Goal: Task Accomplishment & Management: Manage account settings

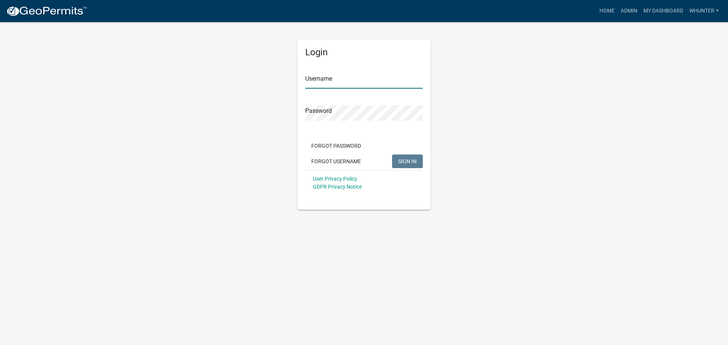
type input "whunter"
click at [405, 169] on div "Forgot Password Forgot Username SIGN IN" at bounding box center [363, 154] width 117 height 31
click at [405, 167] on button "SIGN IN" at bounding box center [407, 162] width 31 height 14
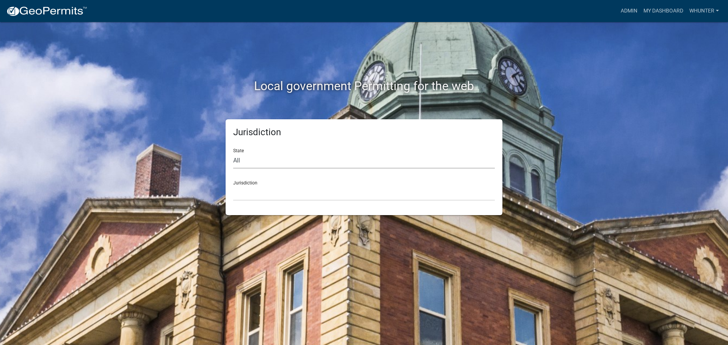
drag, startPoint x: 281, startPoint y: 156, endPoint x: 281, endPoint y: 160, distance: 4.6
click at [281, 156] on select "All [US_STATE] [US_STATE] [US_STATE] [US_STATE] [US_STATE] [US_STATE] [US_STATE…" at bounding box center [363, 161] width 261 height 16
select select "[US_STATE]"
click at [233, 153] on select "All [US_STATE] [US_STATE] [US_STATE] [US_STATE] [US_STATE] [US_STATE] [US_STATE…" at bounding box center [363, 161] width 261 height 16
click at [285, 194] on select "[GEOGRAPHIC_DATA], [US_STATE][PERSON_NAME][GEOGRAPHIC_DATA], [US_STATE][PERSON_…" at bounding box center [363, 193] width 261 height 16
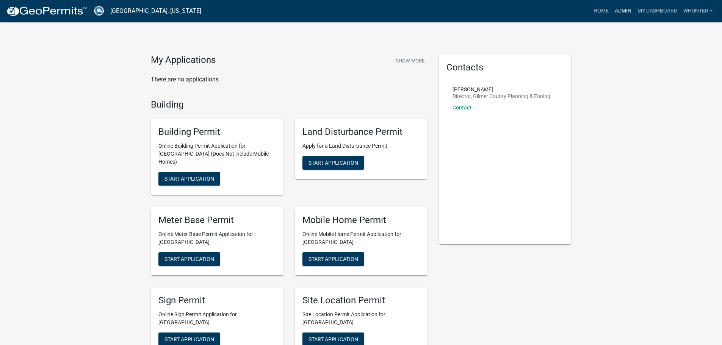
click at [620, 13] on link "Admin" at bounding box center [623, 11] width 23 height 14
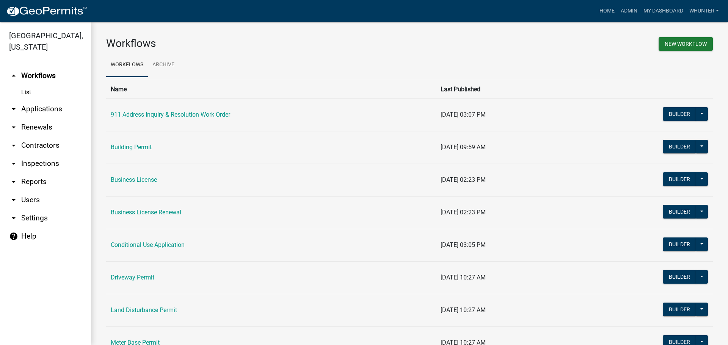
click at [29, 115] on link "arrow_drop_down Applications" at bounding box center [45, 109] width 91 height 18
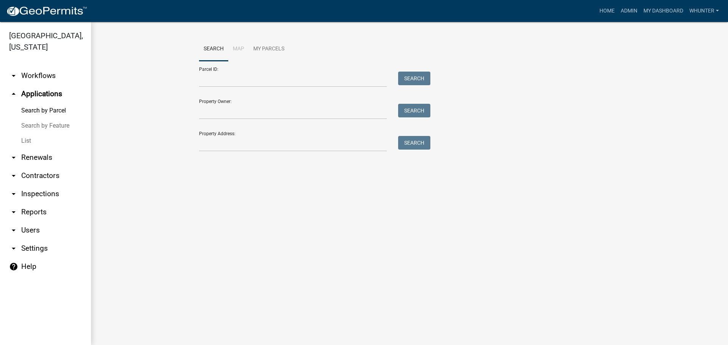
click at [34, 136] on link "List" at bounding box center [45, 140] width 91 height 15
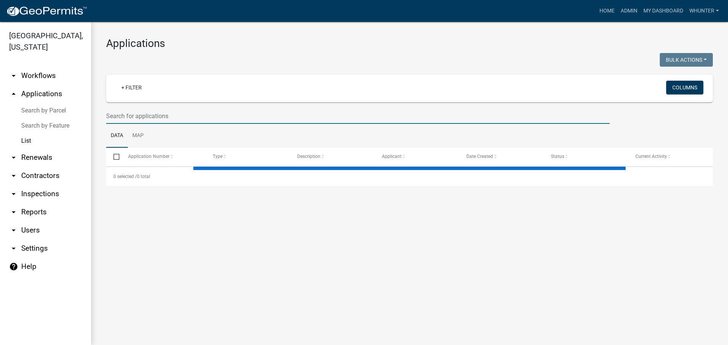
click at [144, 117] on input "text" at bounding box center [357, 116] width 503 height 16
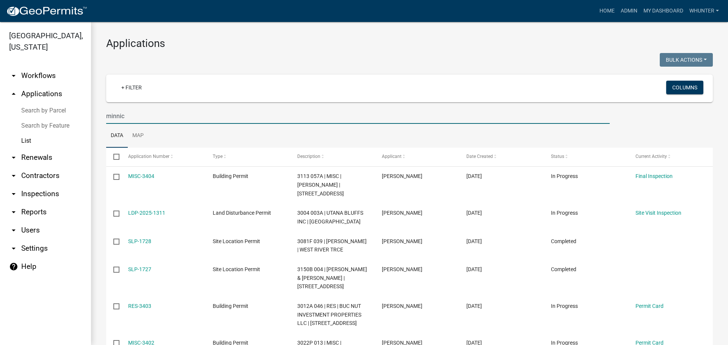
type input "[PERSON_NAME]"
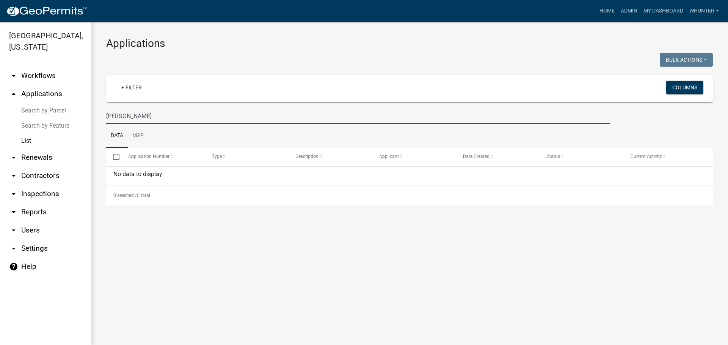
drag, startPoint x: 172, startPoint y: 114, endPoint x: 0, endPoint y: 76, distance: 176.2
click at [0, 76] on div "[GEOGRAPHIC_DATA], [US_STATE] arrow_drop_down Workflows List arrow_drop_up Appl…" at bounding box center [364, 183] width 728 height 323
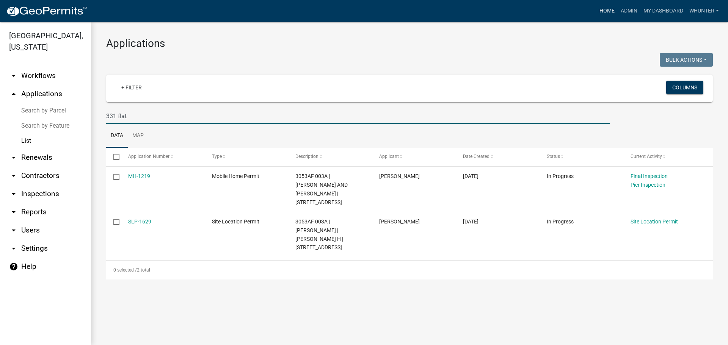
type input "331 flat"
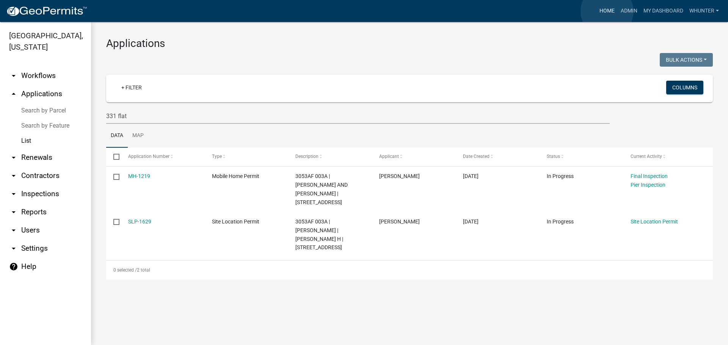
click at [607, 11] on link "Home" at bounding box center [606, 11] width 21 height 14
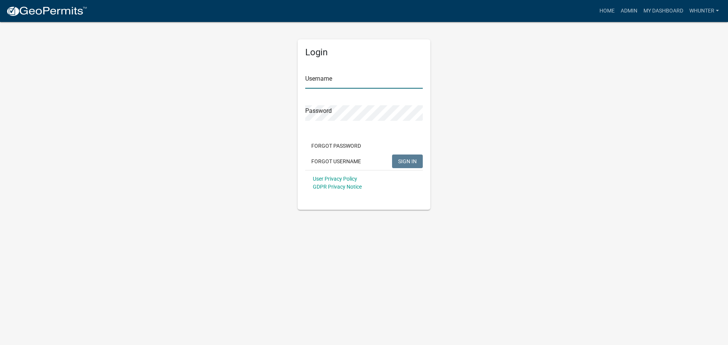
type input "whunter"
click at [412, 159] on span "SIGN IN" at bounding box center [407, 161] width 19 height 6
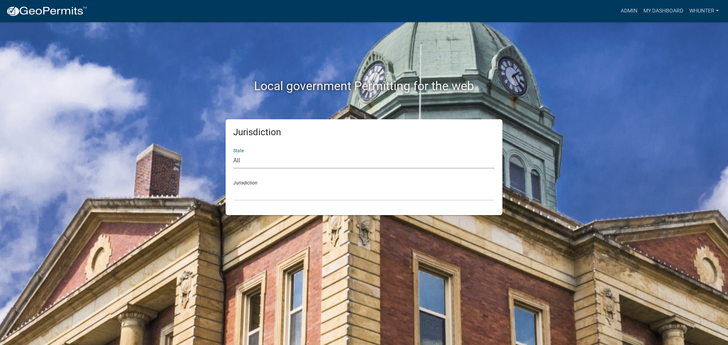
click at [249, 159] on select "All [US_STATE] [US_STATE] [US_STATE] [US_STATE] [US_STATE] [US_STATE] [US_STATE…" at bounding box center [363, 161] width 261 height 16
select select "[US_STATE]"
click at [233, 153] on select "All [US_STATE] [US_STATE] [US_STATE] [US_STATE] [US_STATE] [US_STATE] [US_STATE…" at bounding box center [363, 161] width 261 height 16
